Goal: Task Accomplishment & Management: Use online tool/utility

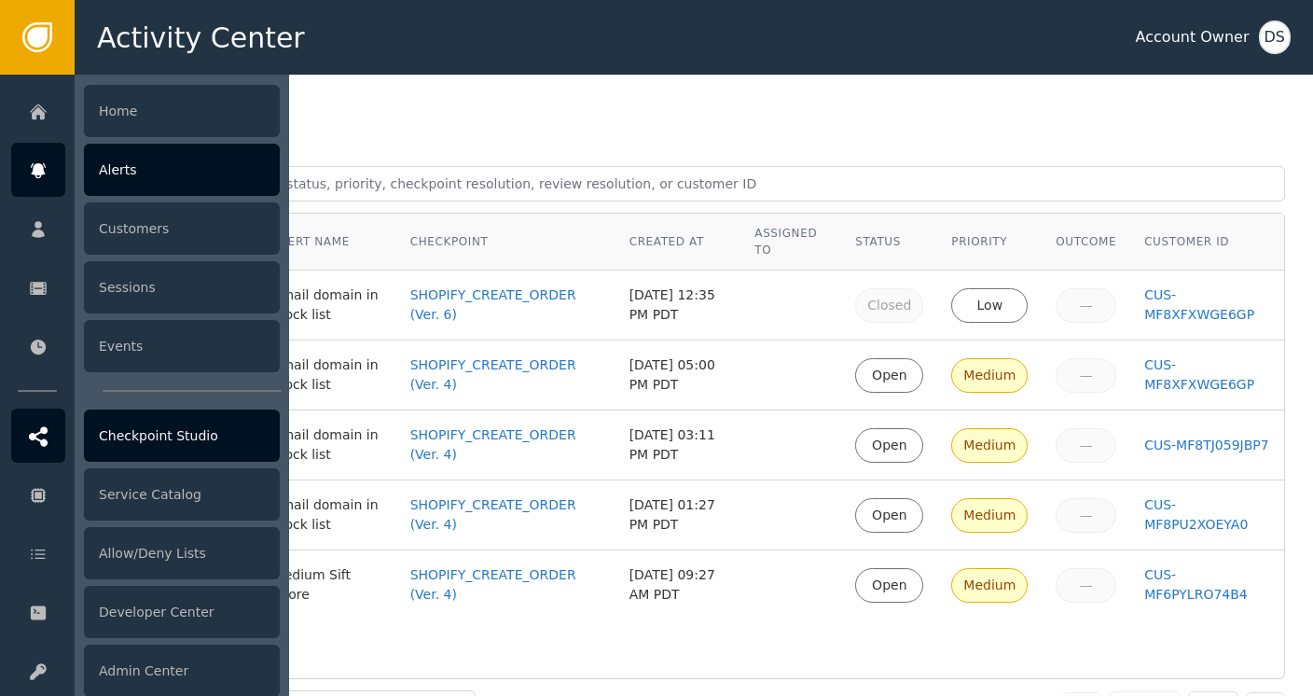
click at [41, 435] on icon at bounding box center [38, 436] width 19 height 21
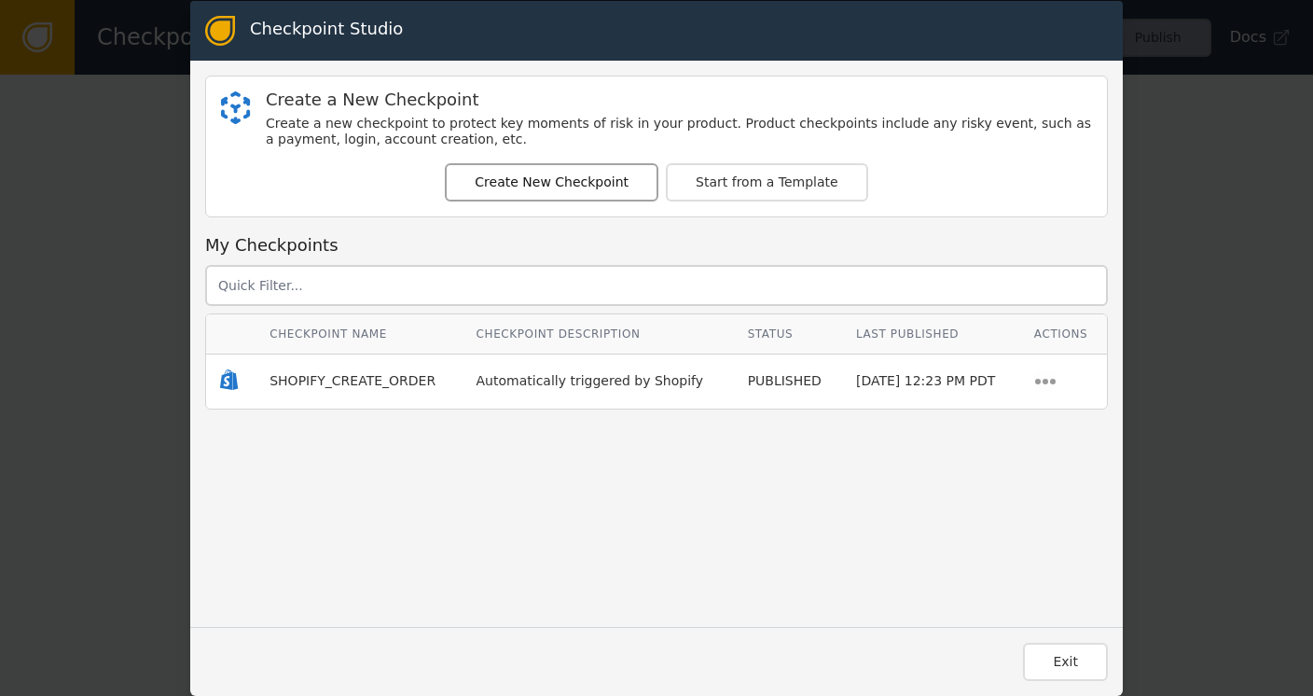
click at [532, 188] on button "Create New Checkpoint" at bounding box center [552, 182] width 214 height 38
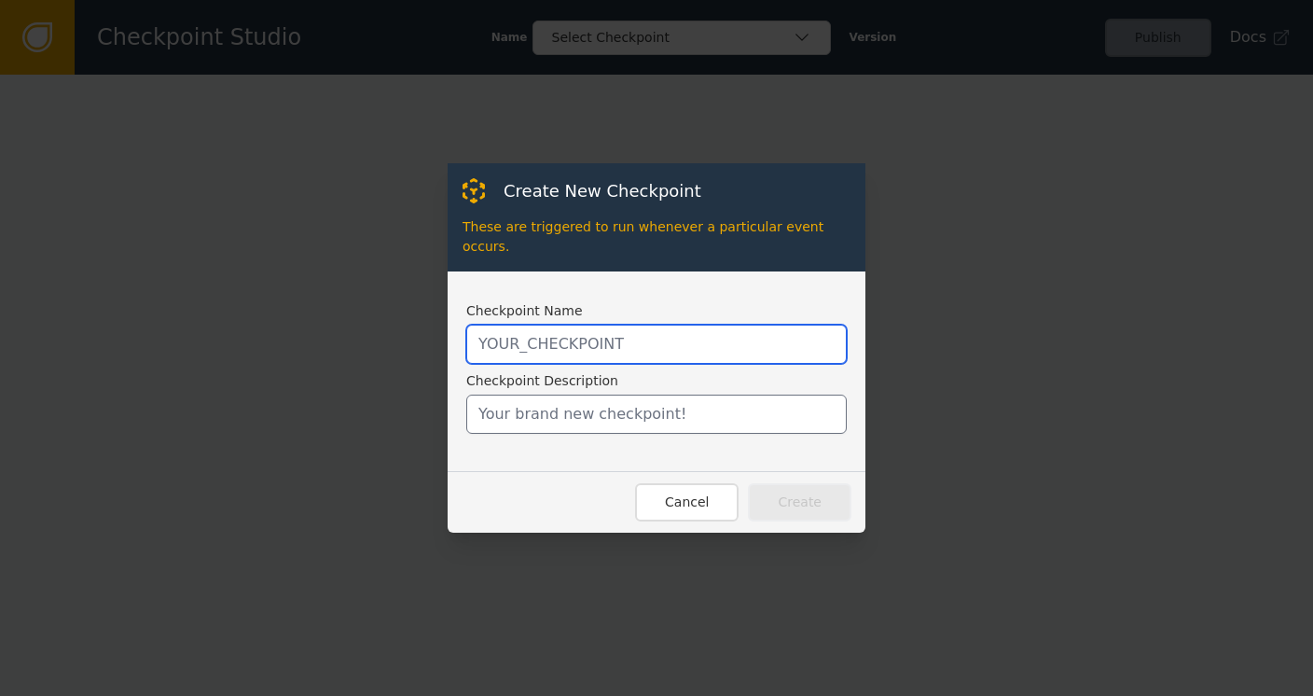
click at [550, 331] on input "text" at bounding box center [656, 344] width 381 height 39
type input "INVOKE_STANDALONE_SIFT"
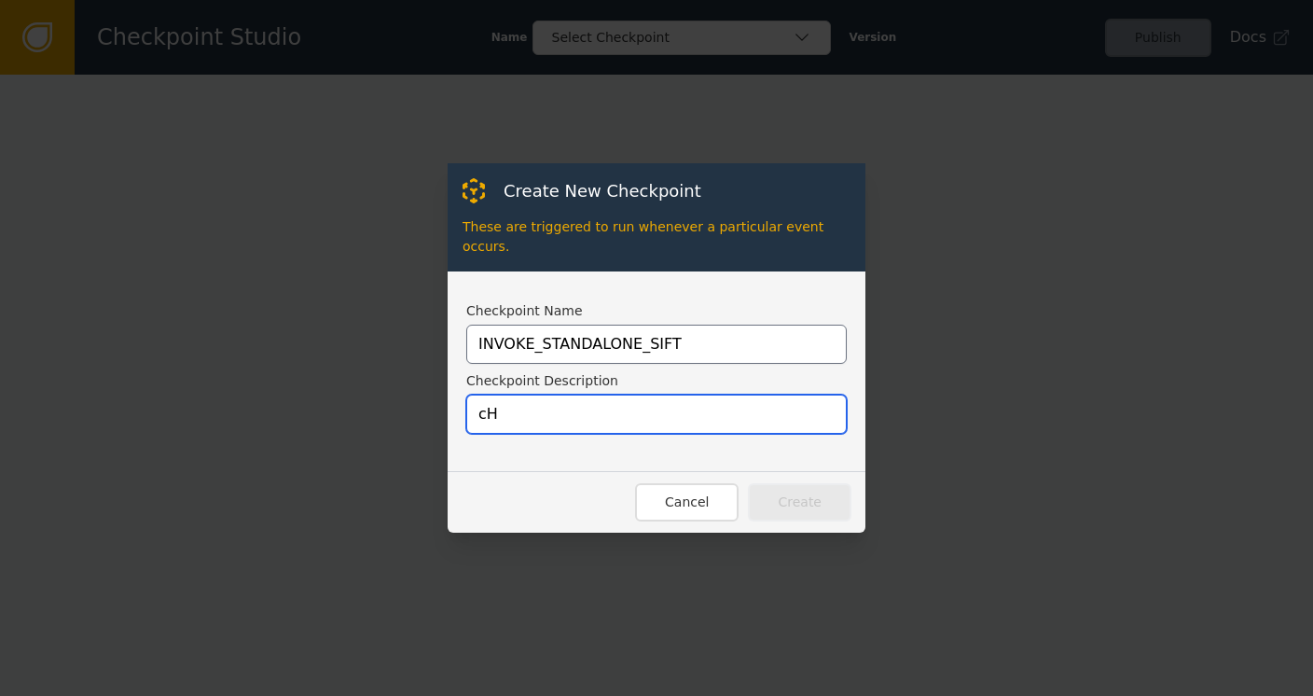
type input "c"
type input "Workflow to evaluate Sift on its own"
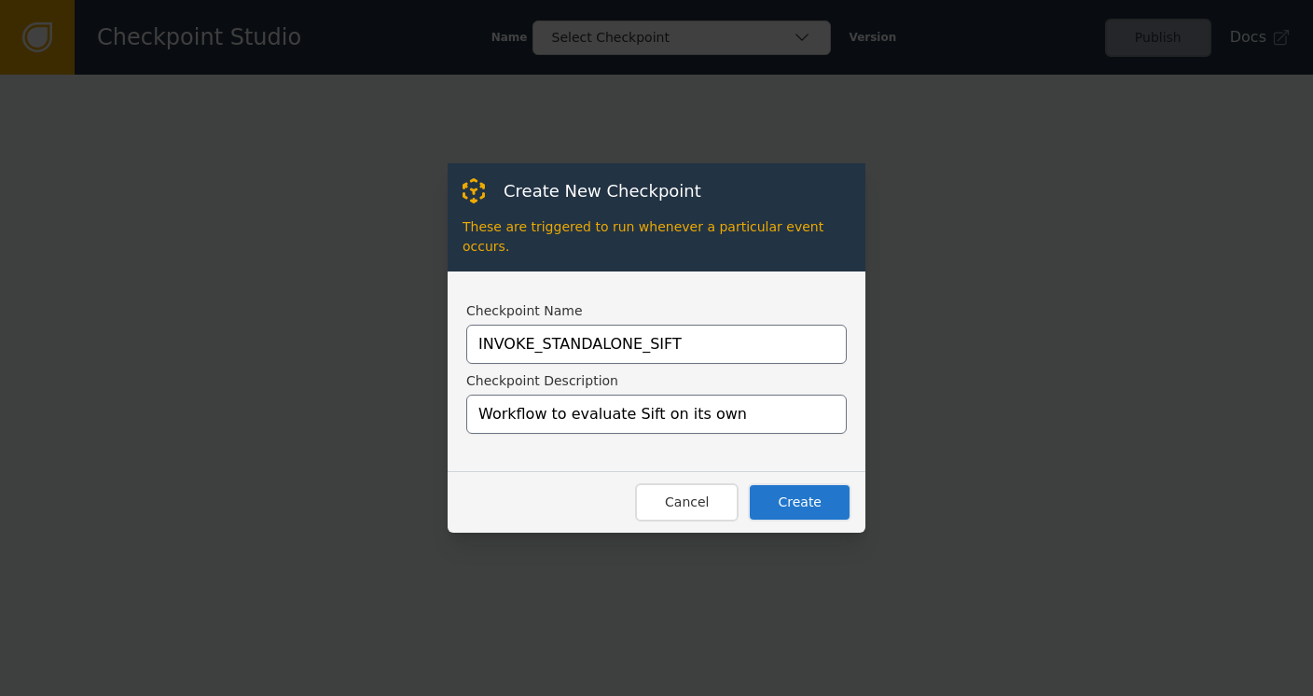
click at [815, 497] on button "Create" at bounding box center [800, 502] width 104 height 38
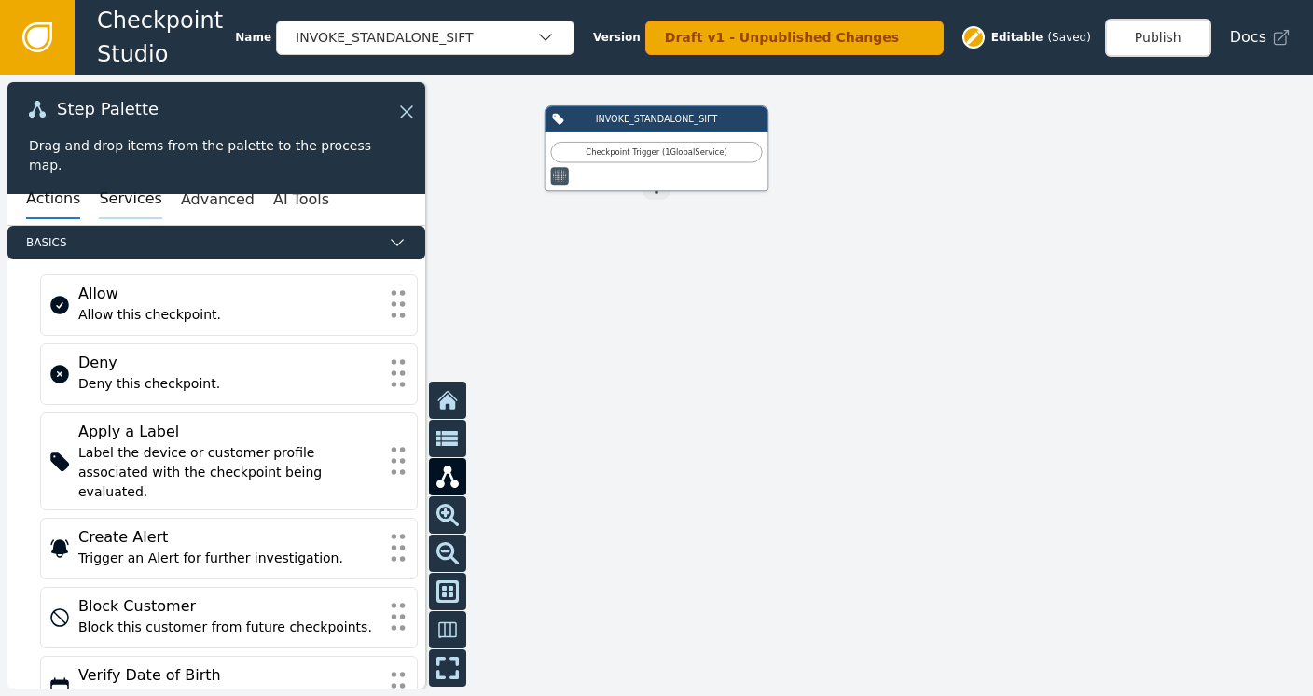
click at [114, 208] on button "Services" at bounding box center [130, 199] width 62 height 39
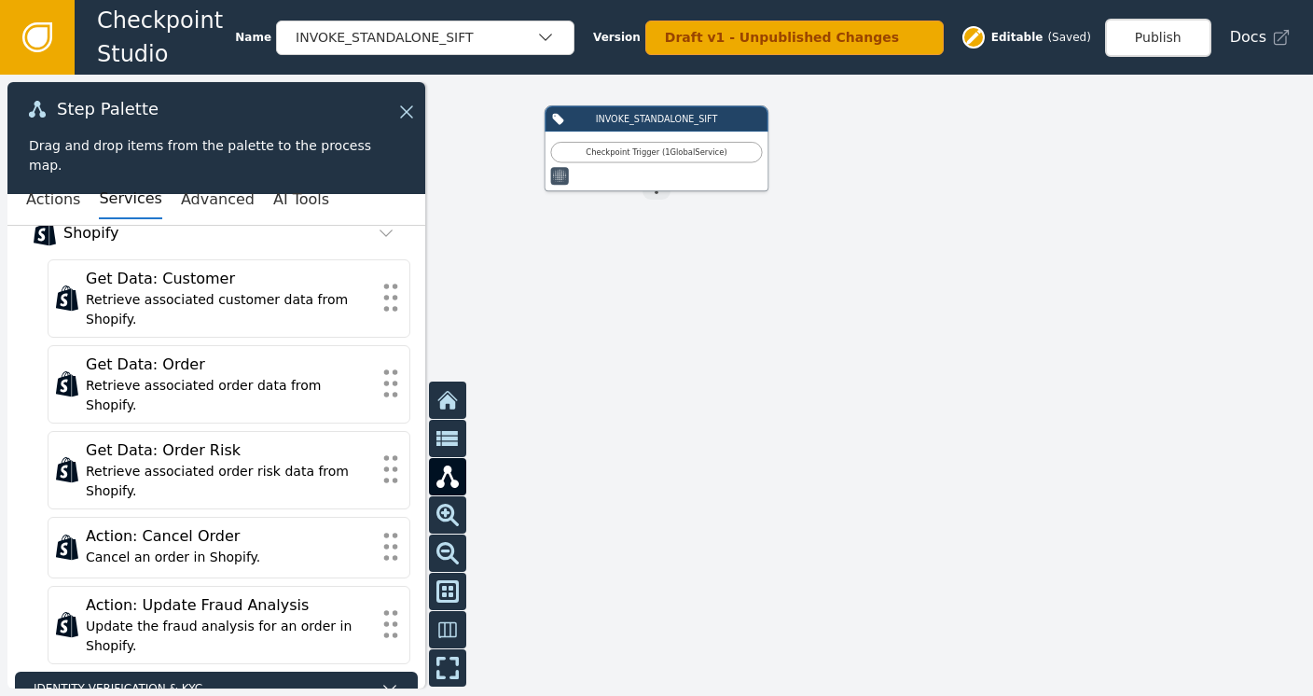
scroll to position [653, 0]
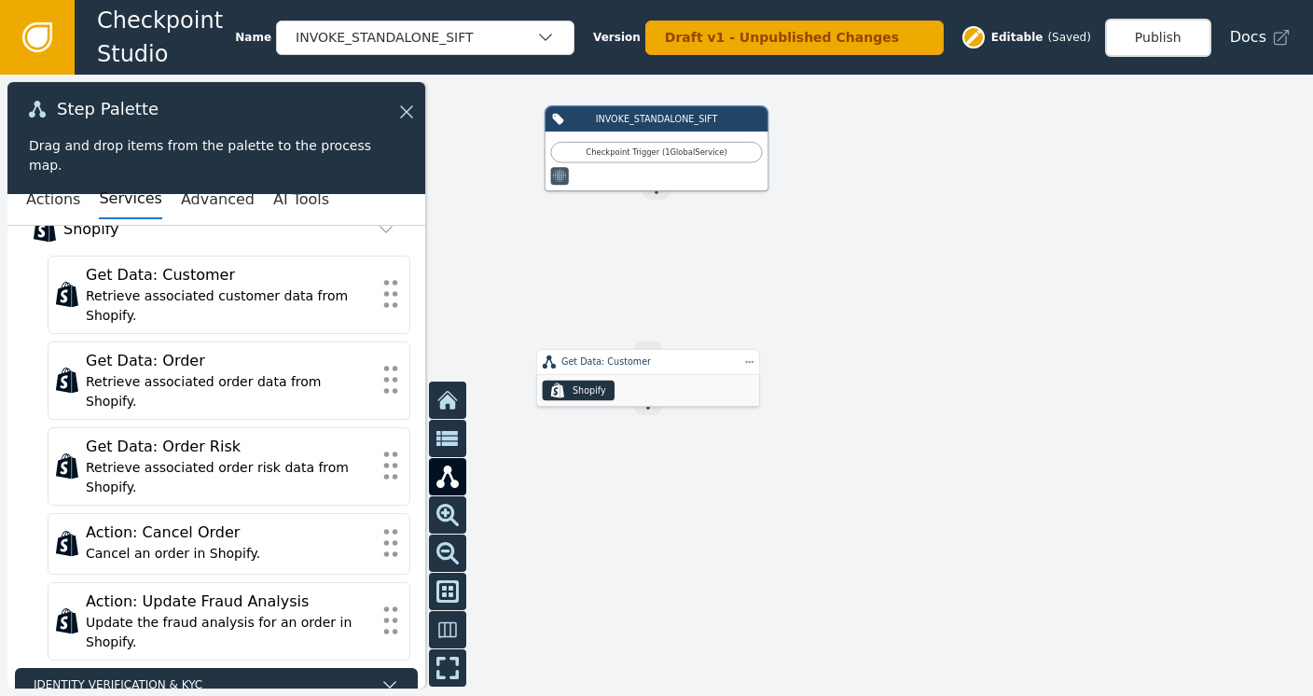
drag, startPoint x: 658, startPoint y: 192, endPoint x: 645, endPoint y: 322, distance: 130.2
click at [647, 328] on div "INVOKE_STANDALONE_SIFT Checkpoint Trigger ( 1 Global Service ) Source Handle fo…" at bounding box center [656, 385] width 1313 height 621
drag, startPoint x: 661, startPoint y: 193, endPoint x: 647, endPoint y: 347, distance: 154.5
click at [657, 347] on div "INVOKE_STANDALONE_SIFT Checkpoint Trigger ( 1 Global Service ) Source Handle fo…" at bounding box center [1051, 291] width 788 height 373
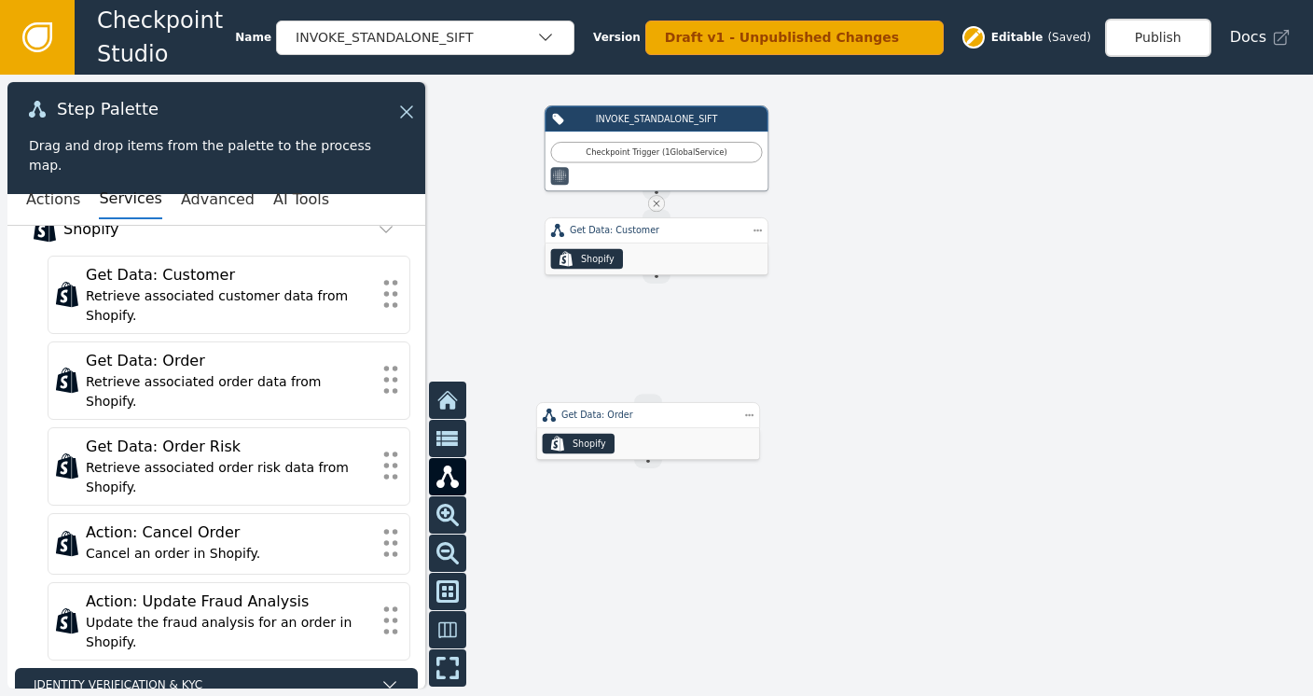
drag, startPoint x: 658, startPoint y: 275, endPoint x: 649, endPoint y: 371, distance: 96.4
click at [649, 371] on div "INVOKE_STANDALONE_SIFT Checkpoint Trigger ( 1 Global Service ) Source Handle fo…" at bounding box center [656, 385] width 1313 height 621
drag, startPoint x: 655, startPoint y: 275, endPoint x: 656, endPoint y: 334, distance: 58.8
click at [654, 367] on div "INVOKE_STANDALONE_SIFT Checkpoint Trigger ( 1 Global Service ) Source Handle fo…" at bounding box center [656, 385] width 1313 height 621
drag, startPoint x: 655, startPoint y: 278, endPoint x: 653, endPoint y: 397, distance: 119.4
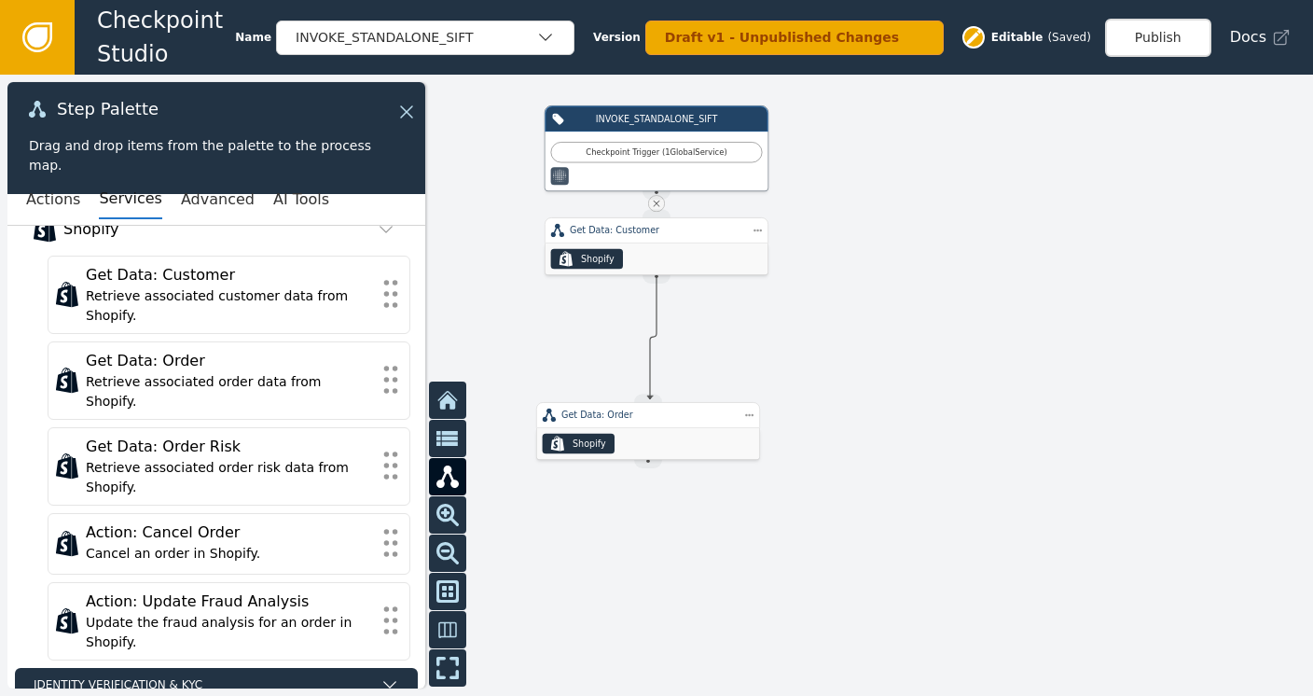
click at [657, 397] on div "INVOKE_STANDALONE_SIFT Checkpoint Trigger ( 1 Global Service ) Source Handle fo…" at bounding box center [1051, 291] width 788 height 373
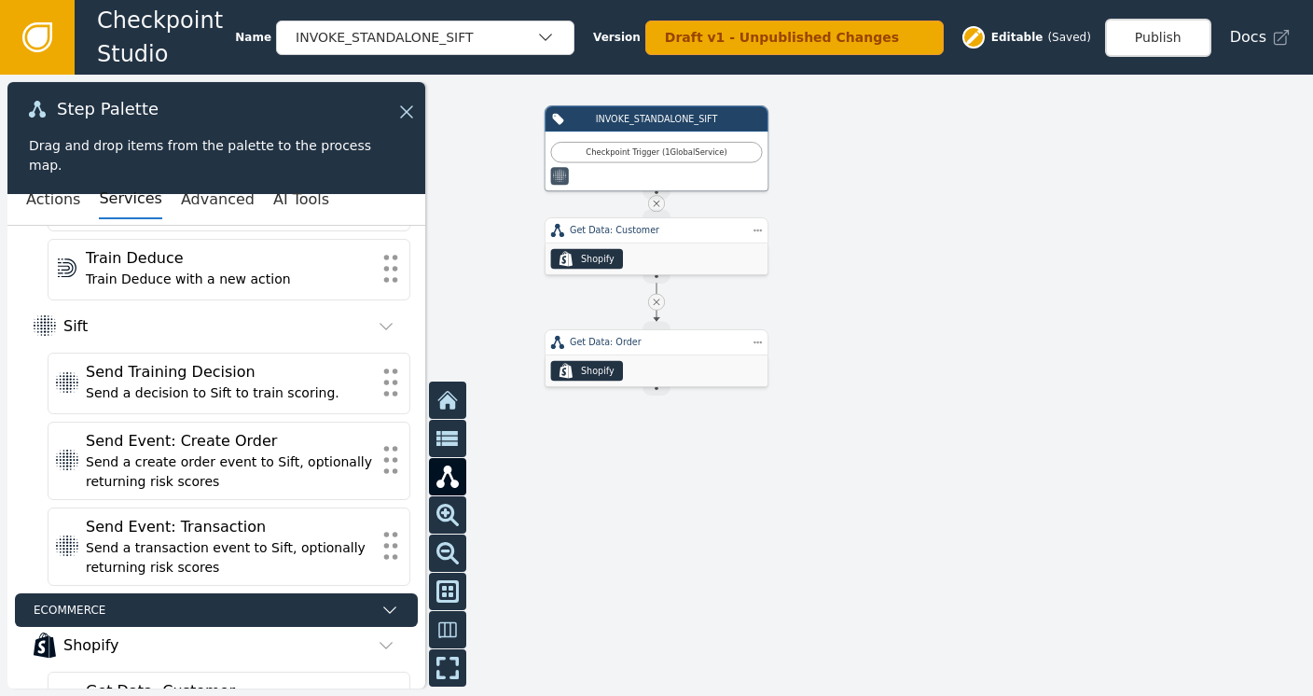
scroll to position [176, 0]
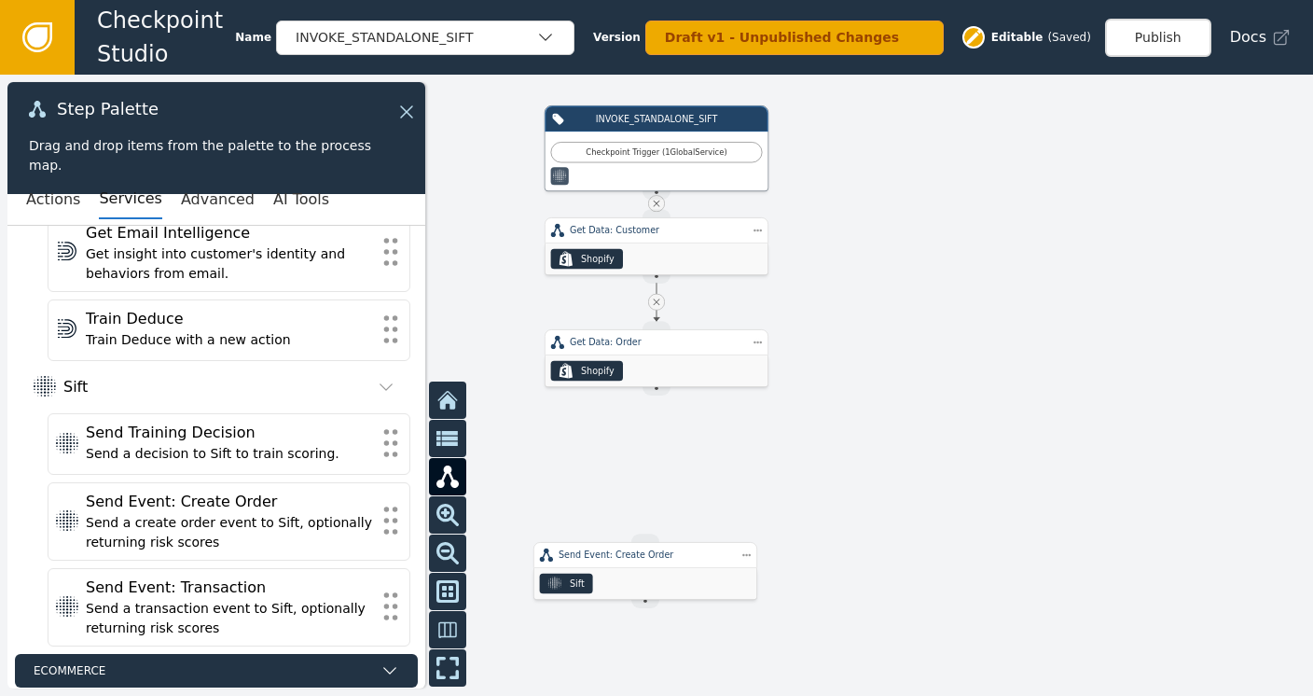
drag, startPoint x: 655, startPoint y: 388, endPoint x: 658, endPoint y: 457, distance: 69.1
click at [656, 492] on div "INVOKE_STANDALONE_SIFT Checkpoint Trigger ( 1 Global Service ) Source Handle fo…" at bounding box center [656, 385] width 1313 height 621
drag, startPoint x: 647, startPoint y: 393, endPoint x: 643, endPoint y: 540, distance: 147.4
click at [657, 478] on div "INVOKE_STANDALONE_SIFT Checkpoint Trigger ( 1 Global Service ) Source Handle fo…" at bounding box center [1051, 291] width 788 height 373
click at [1148, 41] on button "Publish" at bounding box center [1158, 38] width 106 height 38
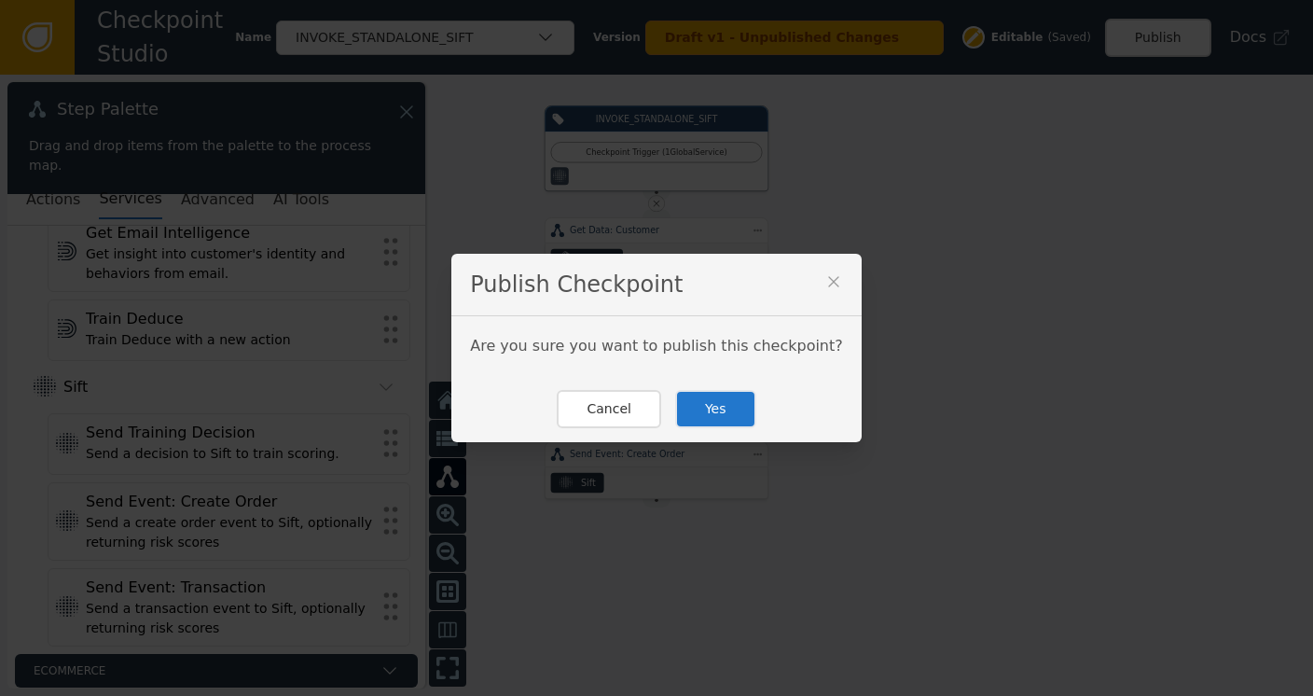
click at [697, 401] on button "Yes" at bounding box center [715, 409] width 81 height 38
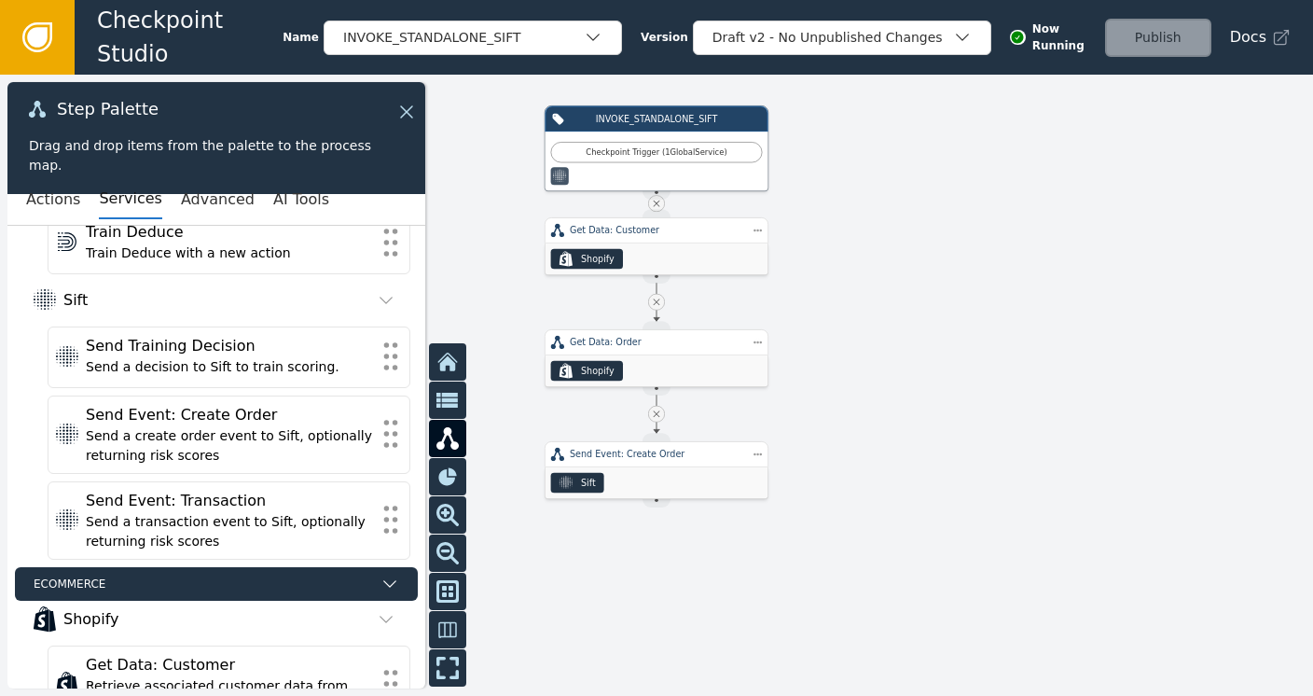
scroll to position [0, 0]
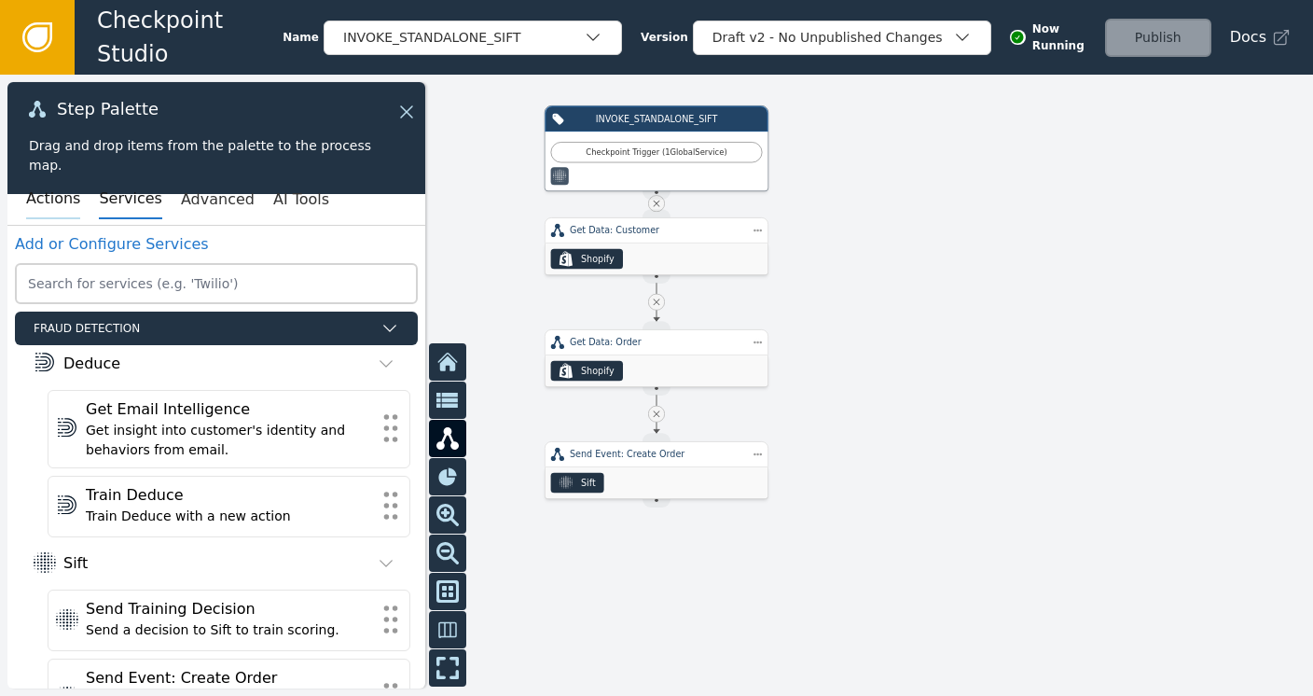
click at [35, 199] on button "Actions" at bounding box center [53, 199] width 54 height 39
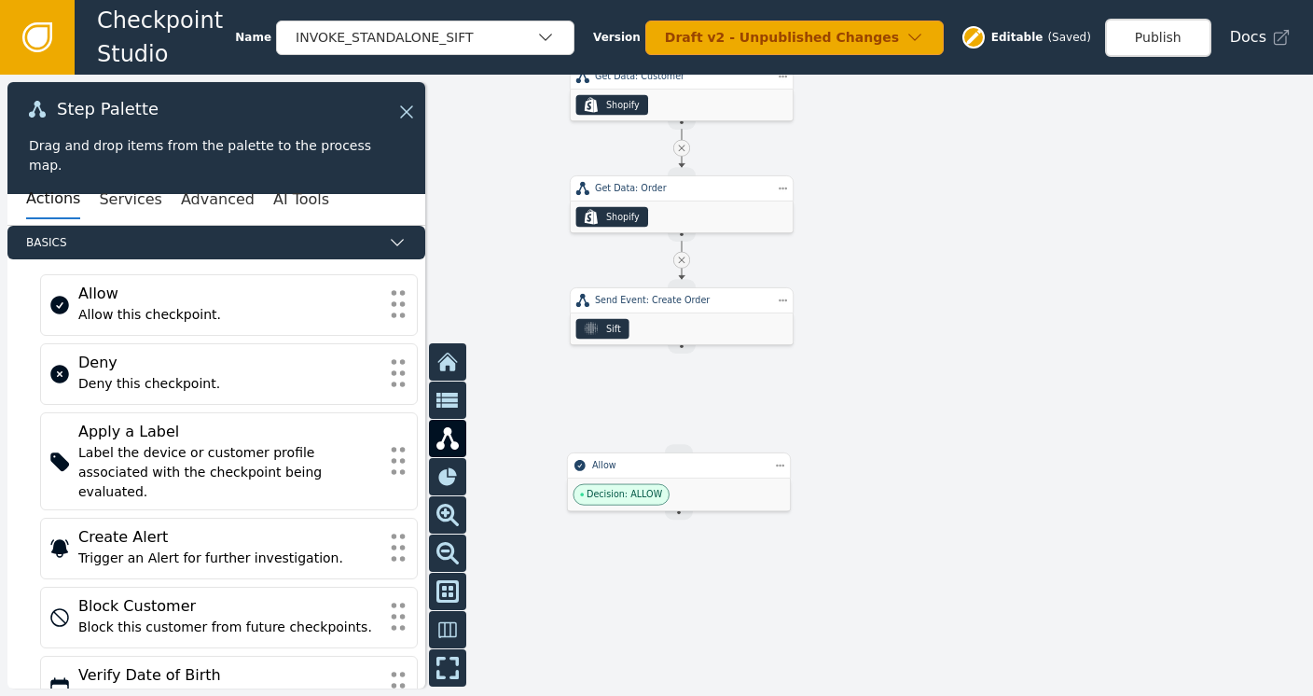
drag, startPoint x: 912, startPoint y: 540, endPoint x: 938, endPoint y: 291, distance: 250.4
click at [938, 291] on div at bounding box center [656, 385] width 1313 height 621
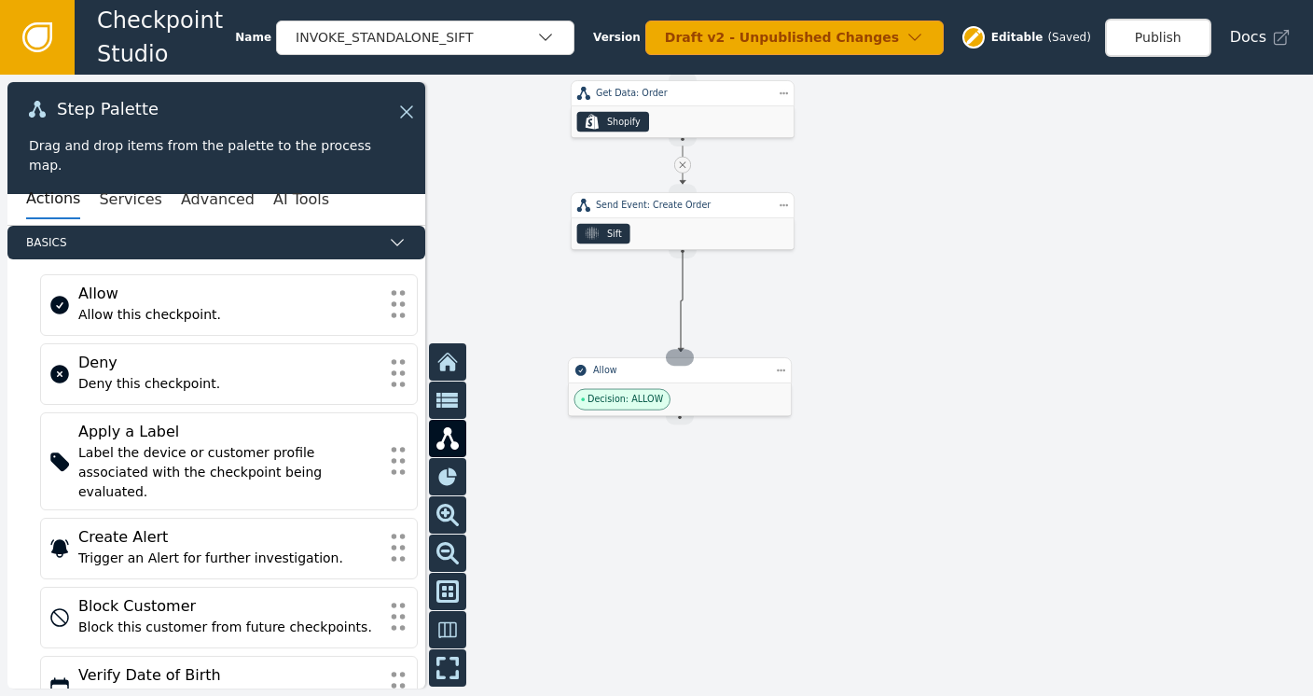
drag, startPoint x: 679, startPoint y: 250, endPoint x: 681, endPoint y: 354, distance: 104.5
click at [683, 229] on div "INVOKE_STANDALONE_SIFT Checkpoint Trigger ( 1 Global Service ) Source Handle fo…" at bounding box center [1077, 42] width 788 height 373
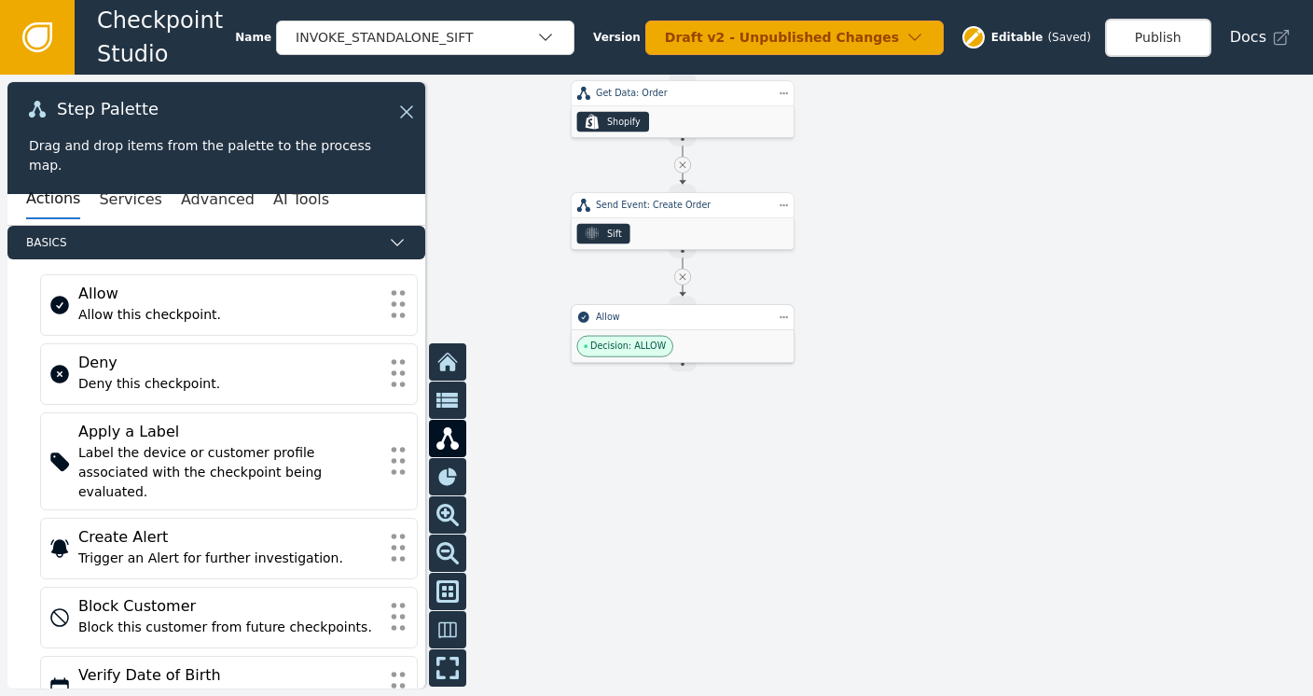
click at [692, 328] on div "Allow" at bounding box center [683, 317] width 224 height 26
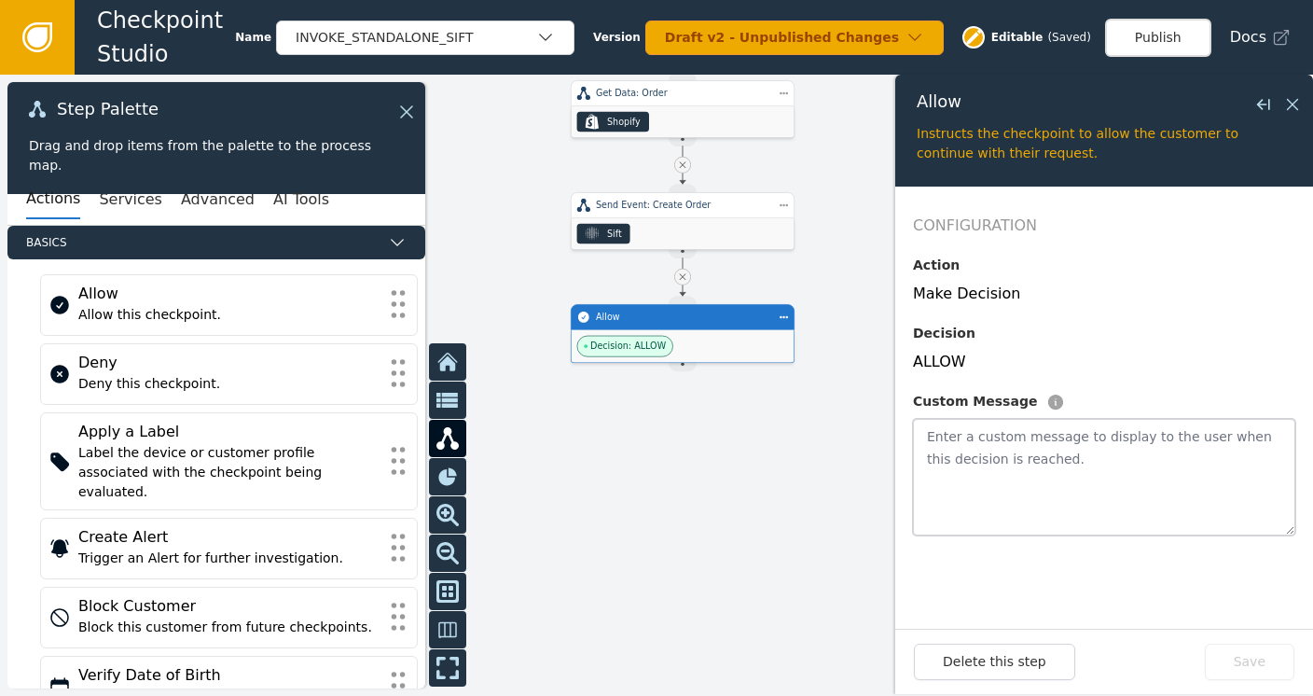
click at [976, 440] on textarea at bounding box center [1104, 477] width 382 height 117
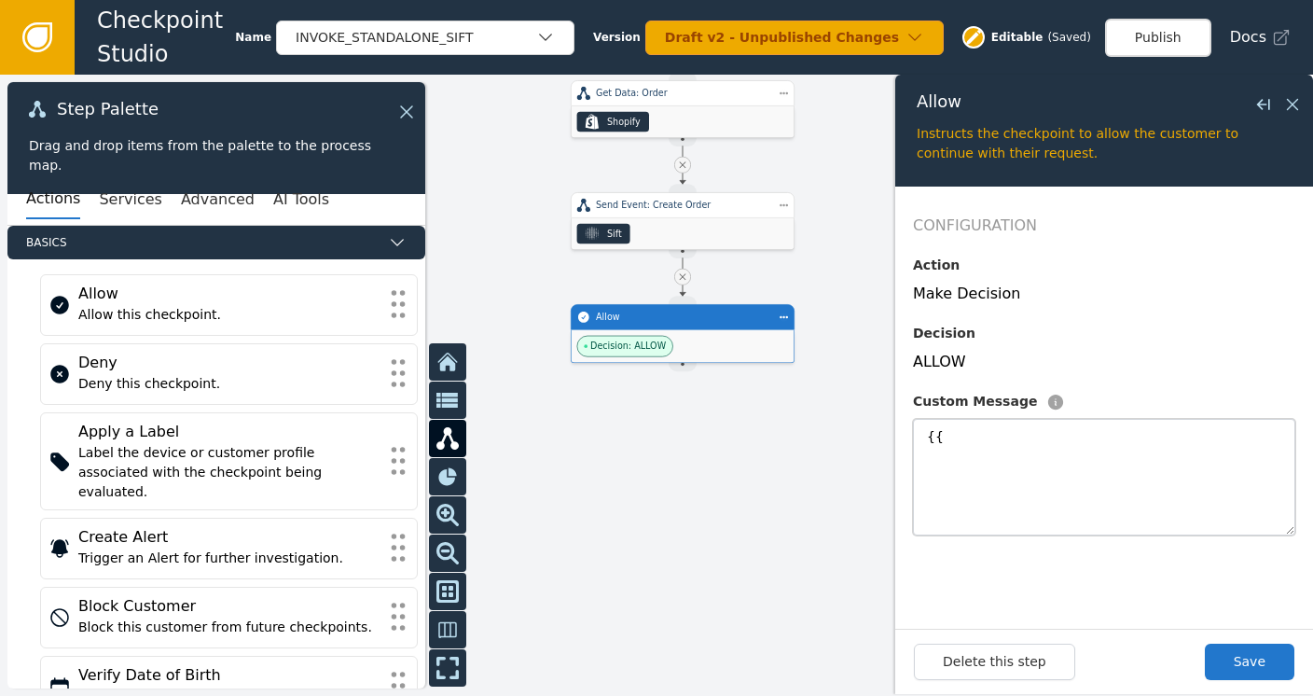
type textarea "{"
paste textarea "siftSendEventCreateOrder.outputs.paymentAbuse.score"
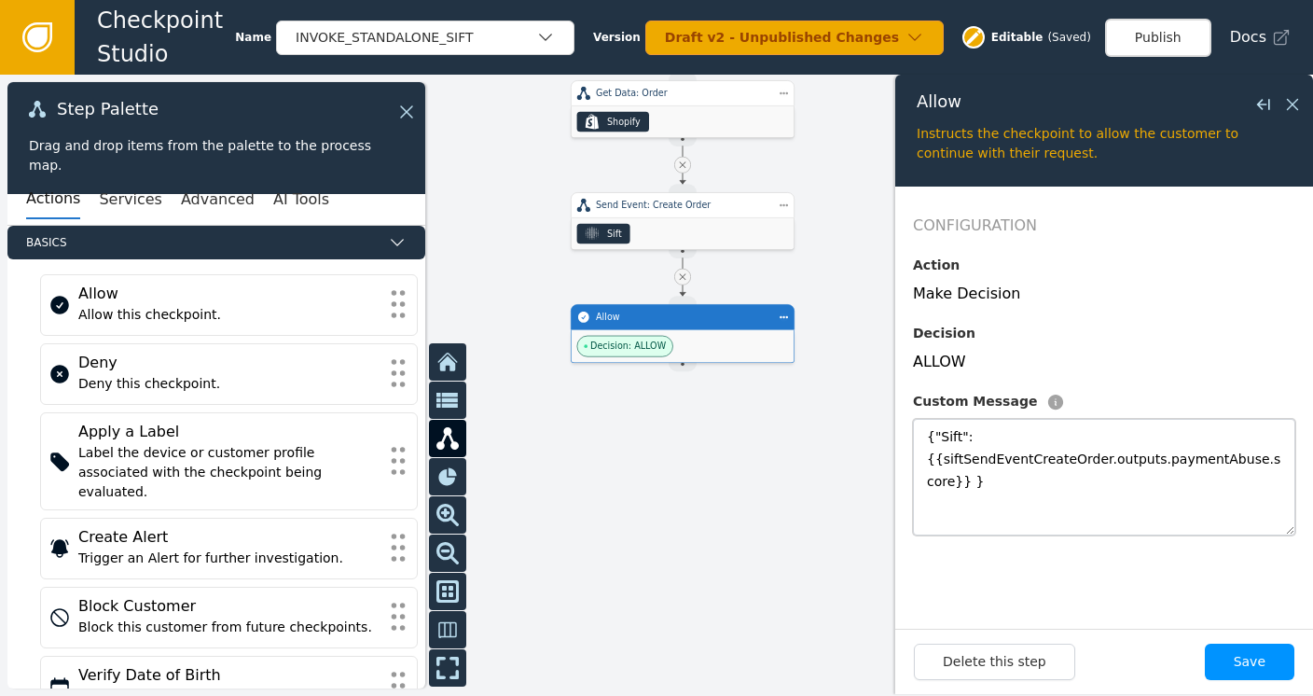
type textarea "{"Sift": {{siftSendEventCreateOrder.outputs.paymentAbuse.score}} }"
click at [1247, 647] on button "Save" at bounding box center [1250, 662] width 90 height 36
click at [1172, 27] on button "Publish" at bounding box center [1158, 38] width 106 height 38
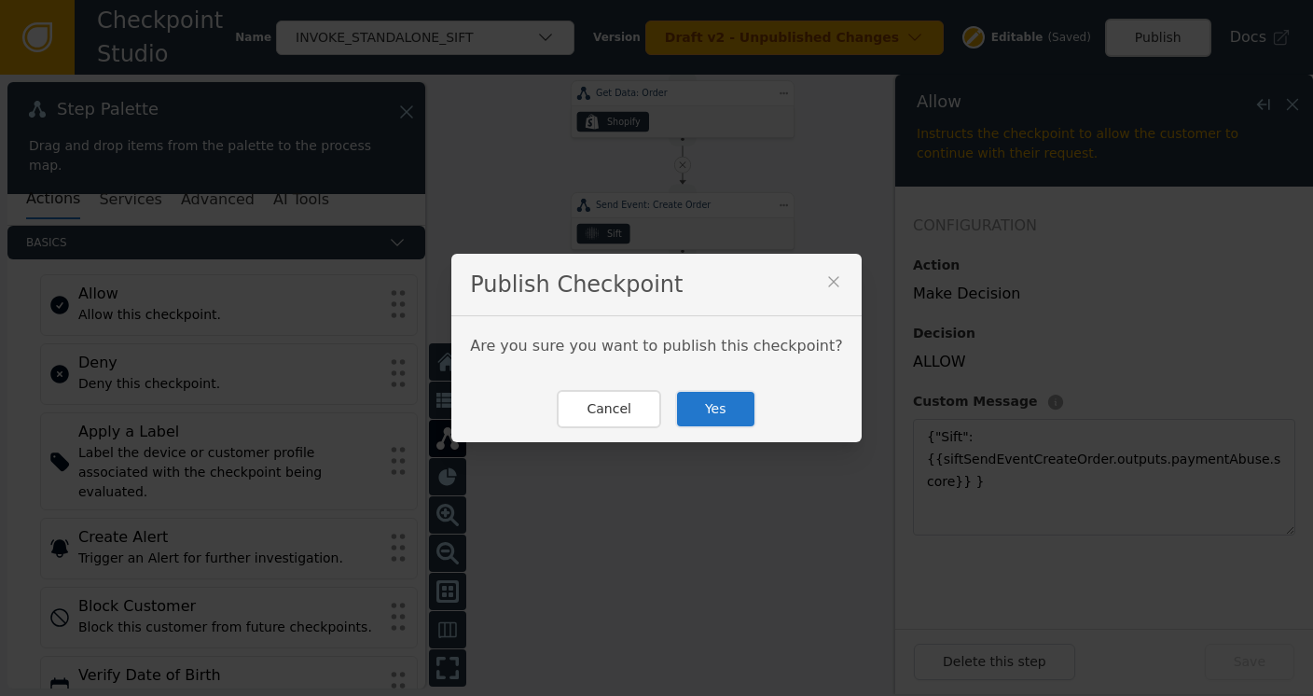
click at [728, 404] on button "Yes" at bounding box center [715, 409] width 81 height 38
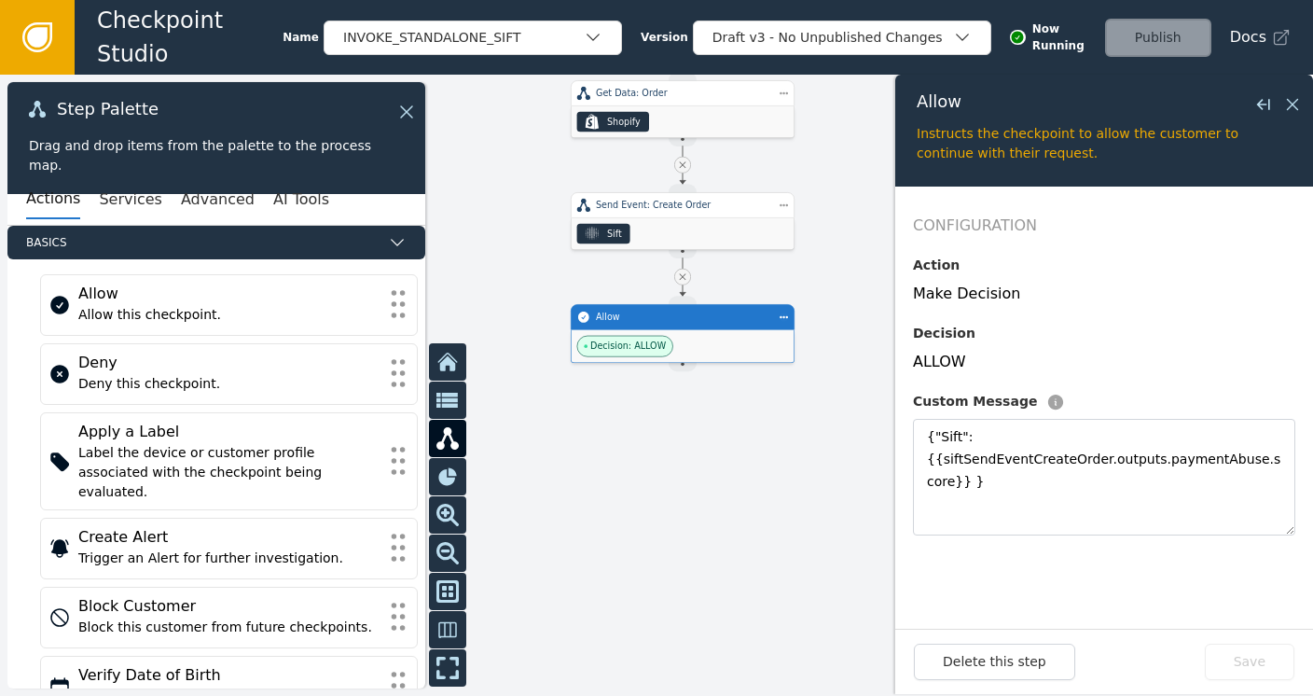
click at [49, 25] on icon at bounding box center [37, 37] width 30 height 30
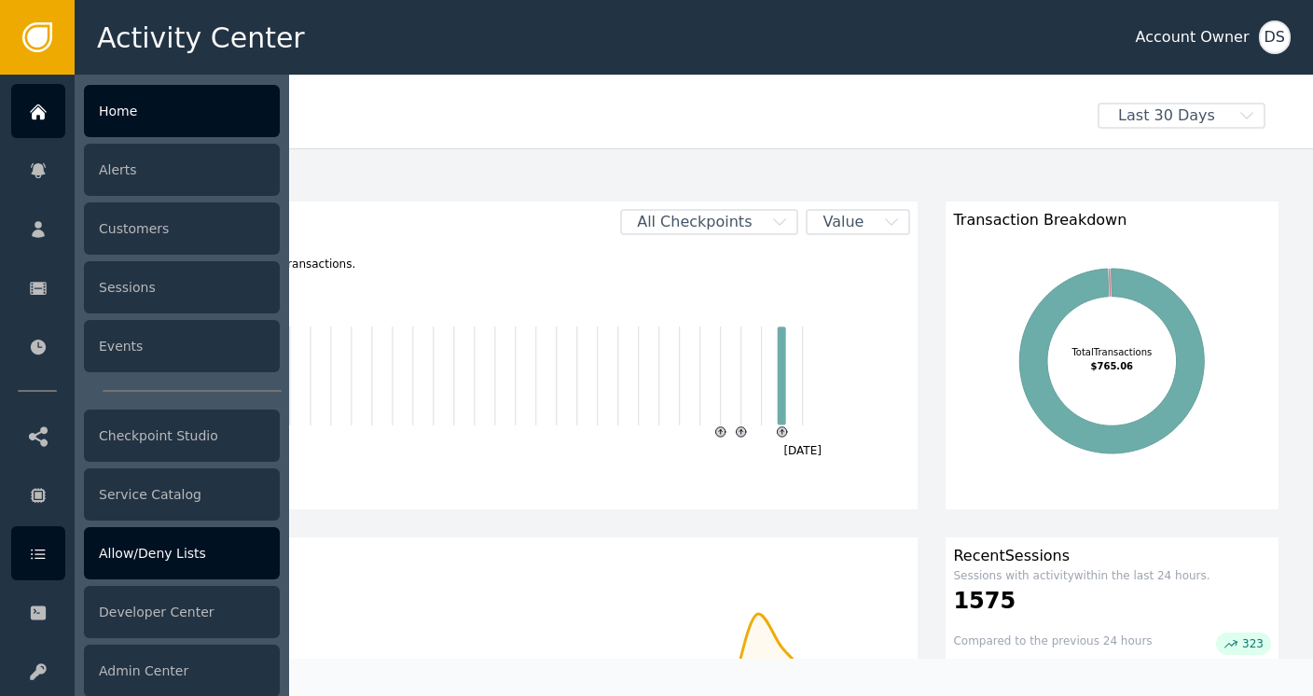
click at [134, 546] on div "Allow/Deny Lists" at bounding box center [182, 553] width 196 height 52
